Goal: Task Accomplishment & Management: Use online tool/utility

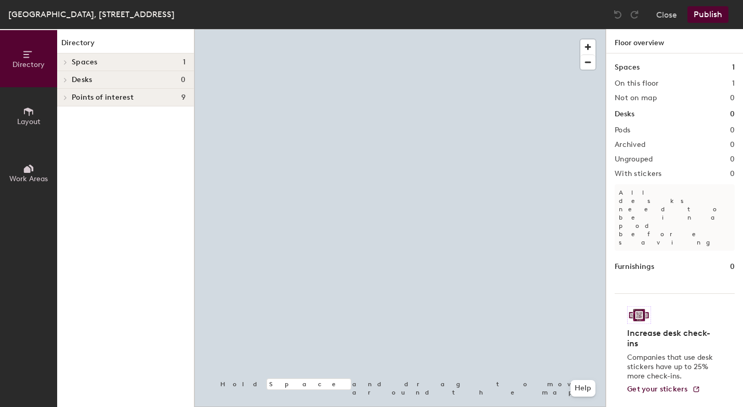
click at [35, 117] on span "Layout" at bounding box center [28, 121] width 23 height 9
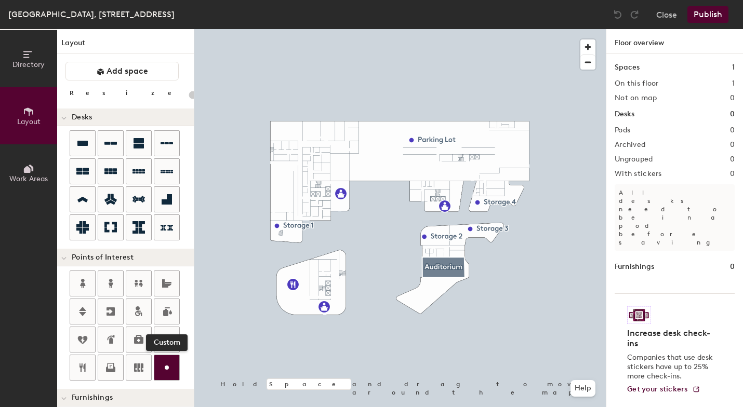
click at [164, 368] on icon at bounding box center [166, 367] width 12 height 12
type input "20"
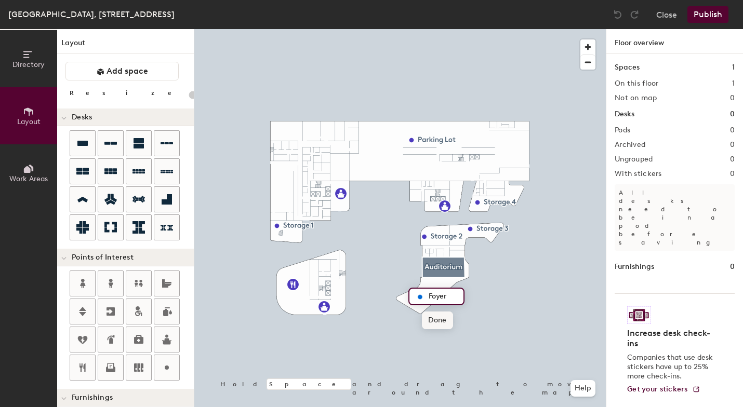
type input "Foyer"
click at [435, 319] on span "Done" at bounding box center [437, 321] width 31 height 18
click at [587, 47] on span "button" at bounding box center [587, 46] width 15 height 15
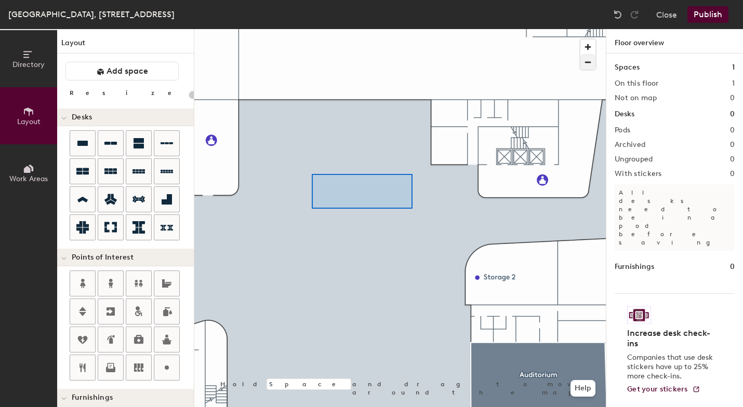
click at [301, 29] on div at bounding box center [399, 29] width 411 height 0
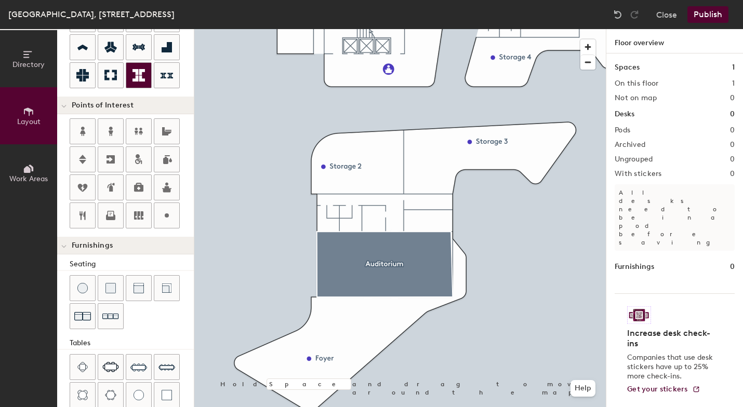
scroll to position [155, 0]
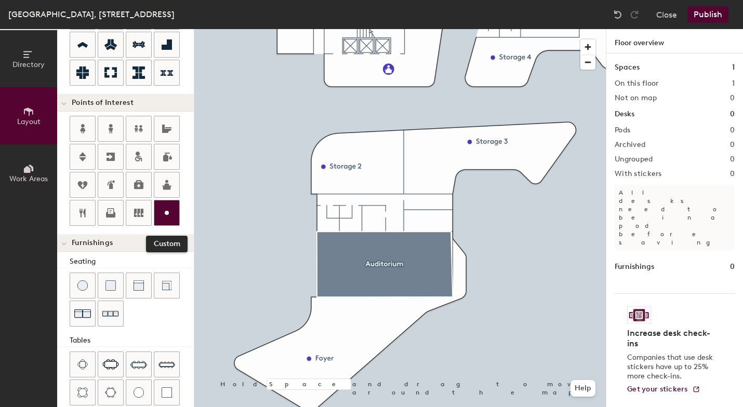
click at [167, 207] on icon at bounding box center [166, 213] width 12 height 12
type input "20"
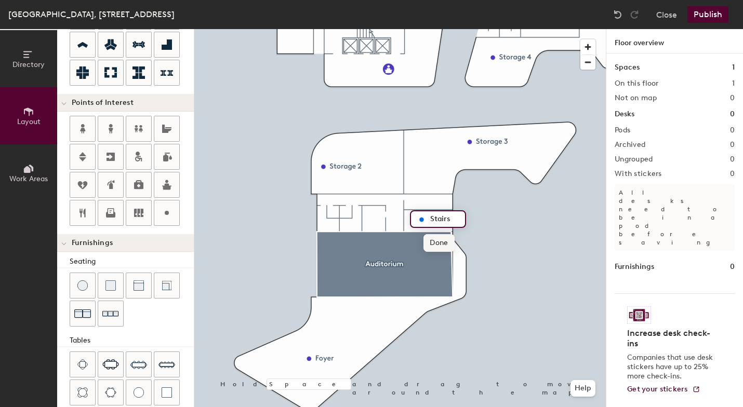
type input "Stairs"
click at [439, 241] on span "Done" at bounding box center [438, 243] width 31 height 18
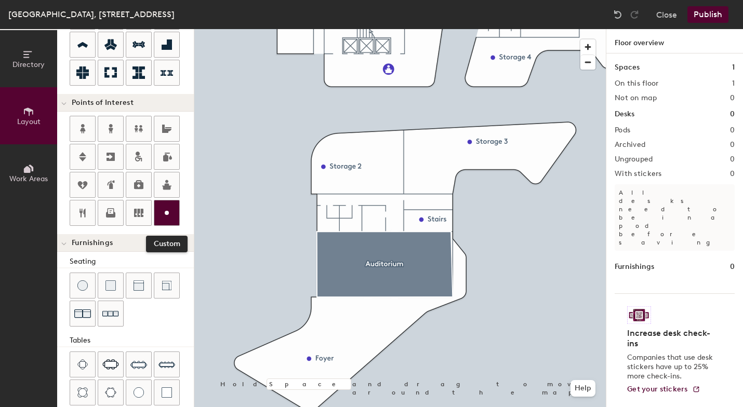
click at [172, 211] on icon at bounding box center [166, 213] width 12 height 12
type input "20"
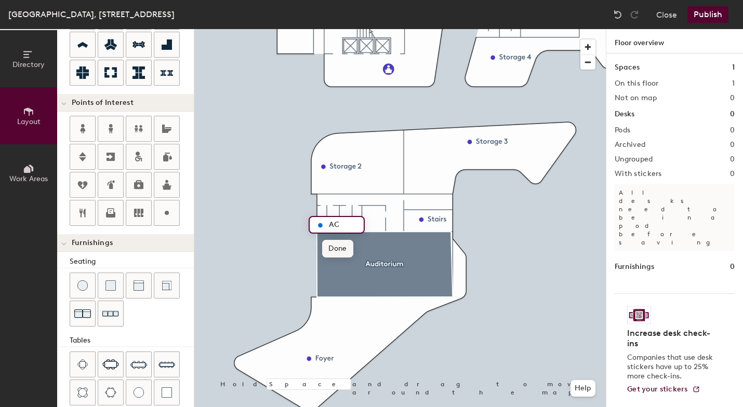
type input "AC"
click at [335, 249] on span "Done" at bounding box center [337, 249] width 31 height 18
click at [167, 213] on circle at bounding box center [167, 213] width 4 height 4
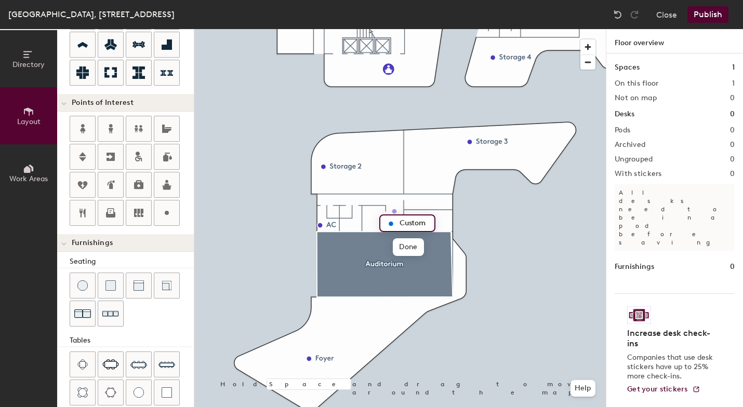
type input "20"
type input "A"
type input "20"
type input "AC"
click at [409, 249] on span "Done" at bounding box center [408, 247] width 31 height 18
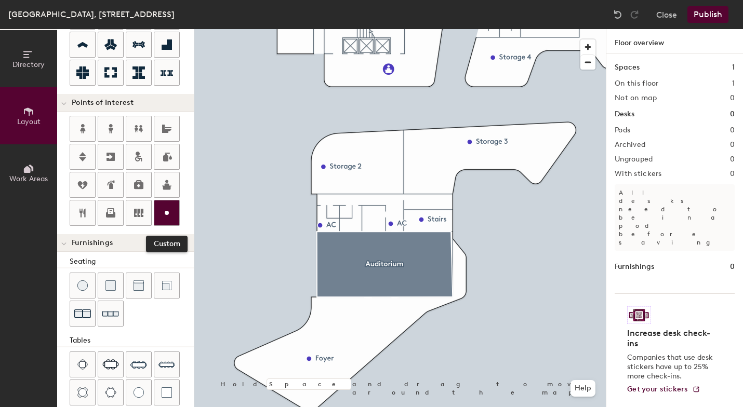
click at [171, 213] on icon at bounding box center [166, 213] width 12 height 12
type input "20"
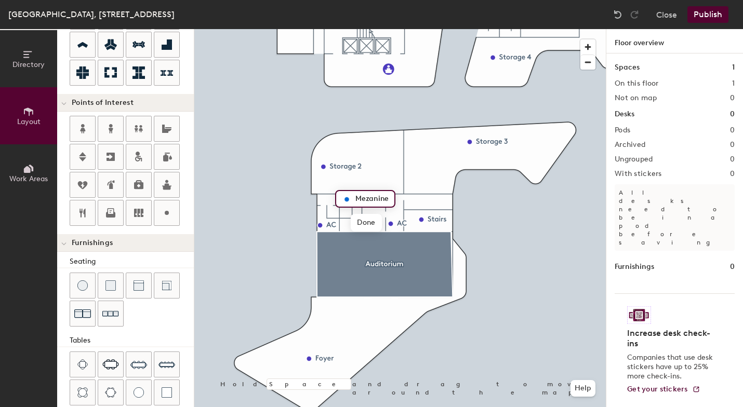
click at [368, 201] on input "Mezanine" at bounding box center [371, 199] width 37 height 15
type input "Mezzanine"
click at [370, 224] on span "Done" at bounding box center [368, 223] width 31 height 18
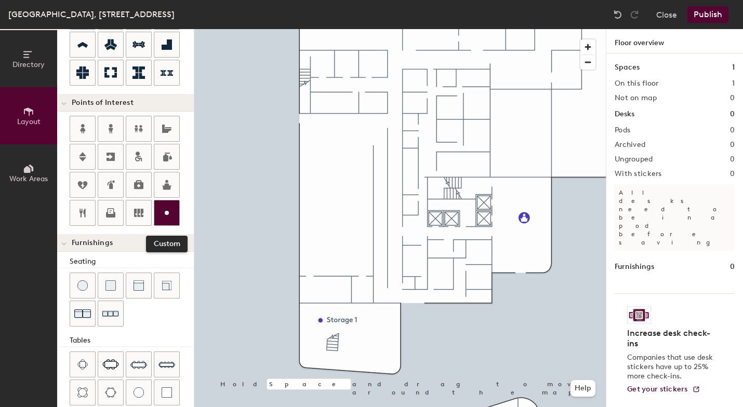
click at [169, 216] on icon at bounding box center [166, 213] width 12 height 12
type input "20"
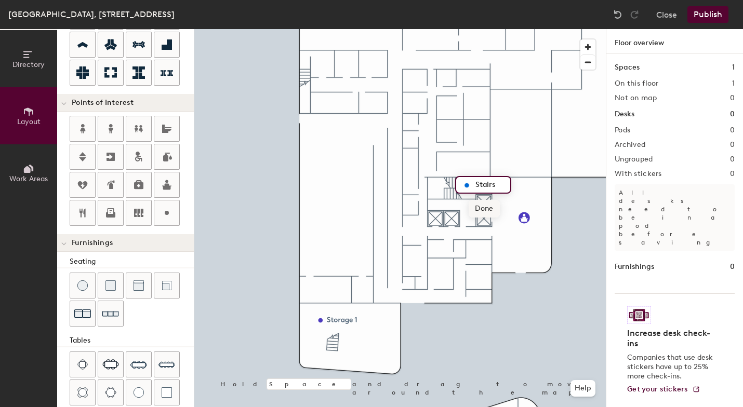
type input "Stairs"
click at [486, 205] on span "Done" at bounding box center [483, 209] width 31 height 18
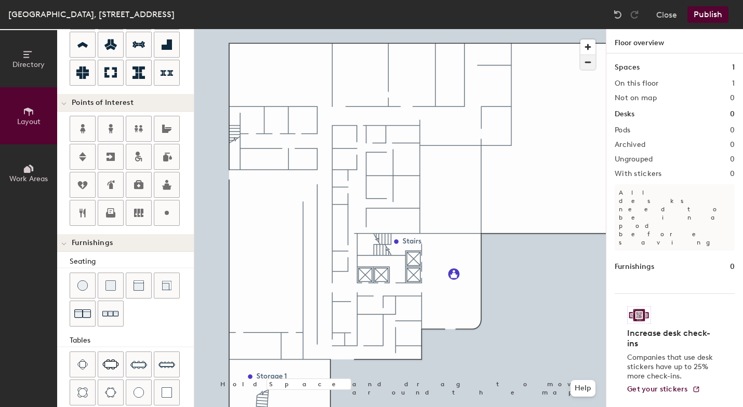
click at [587, 66] on span "button" at bounding box center [587, 62] width 15 height 15
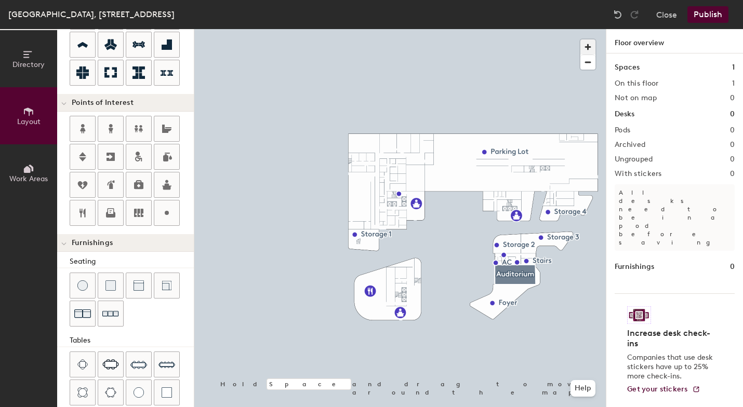
click at [586, 45] on span "button" at bounding box center [587, 46] width 15 height 15
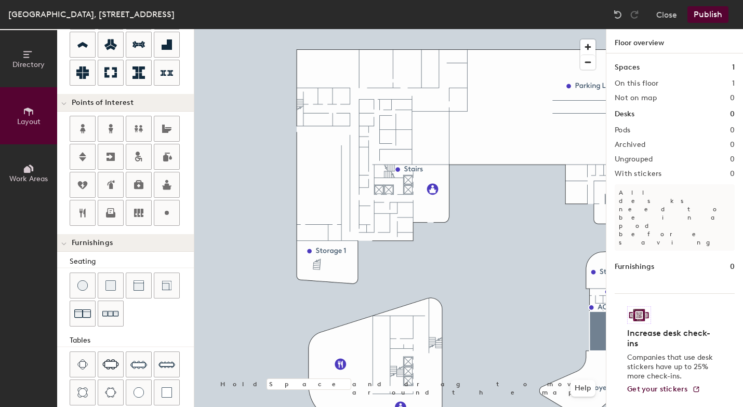
click at [711, 18] on button "Publish" at bounding box center [707, 14] width 41 height 17
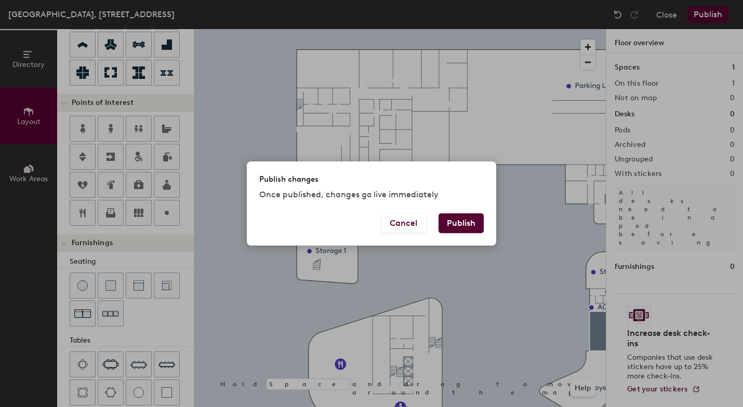
click at [469, 219] on button "Publish" at bounding box center [460, 223] width 45 height 20
type input "20"
